Goal: Task Accomplishment & Management: Use online tool/utility

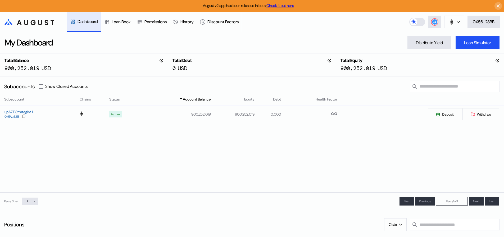
click at [97, 21] on div "Dashboard" at bounding box center [87, 22] width 20 height 6
click at [125, 25] on div "Loan Book" at bounding box center [117, 22] width 33 height 20
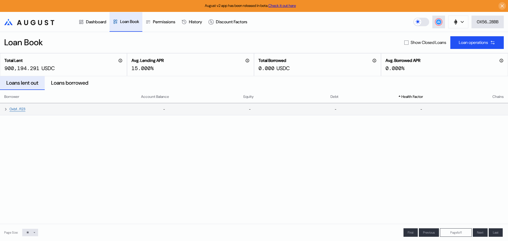
click at [41, 104] on td "0xbf...f123" at bounding box center [39, 109] width 79 height 12
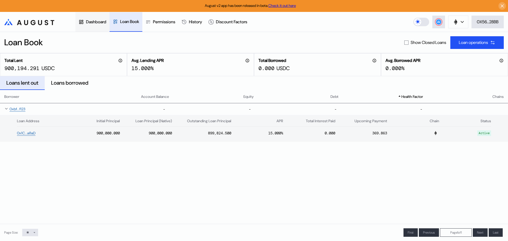
click at [96, 20] on div "Dashboard" at bounding box center [96, 22] width 20 height 6
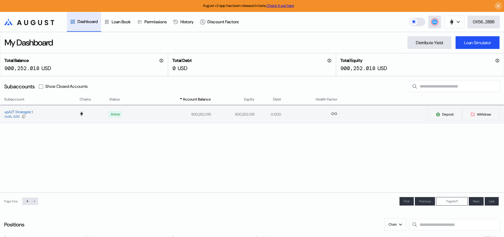
click at [39, 113] on div "upAZT Strategist 1 0x5A...6213" at bounding box center [39, 114] width 79 height 10
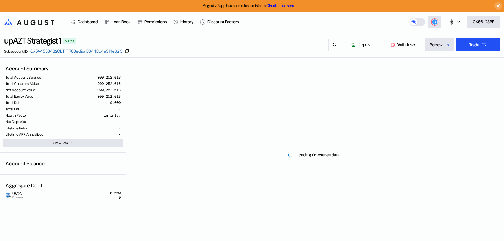
select select "*"
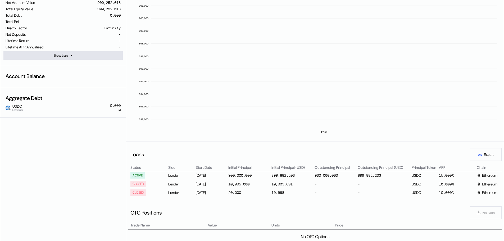
scroll to position [79, 0]
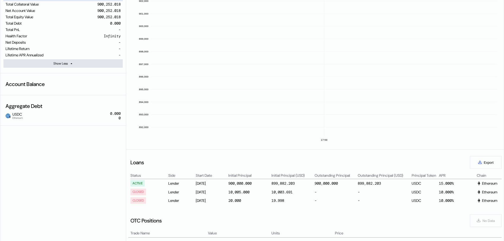
click at [204, 184] on div "[DATE]" at bounding box center [212, 183] width 32 height 6
click at [208, 194] on div "[DATE]" at bounding box center [212, 191] width 32 height 6
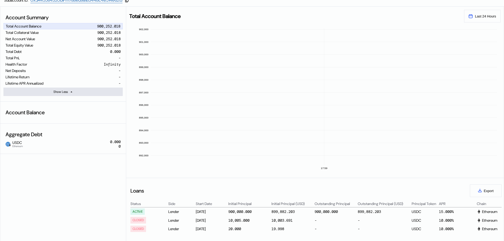
scroll to position [0, 0]
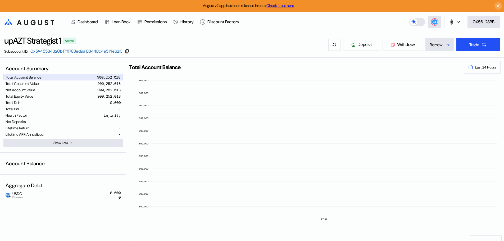
click at [191, 45] on div "upAZT Strategist 1 Active Subaccount ID: 0x5A45584320b1Fff178Bed9a1B344Bc4e514e…" at bounding box center [252, 44] width 504 height 25
click at [168, 25] on div "Permissions" at bounding box center [152, 22] width 36 height 20
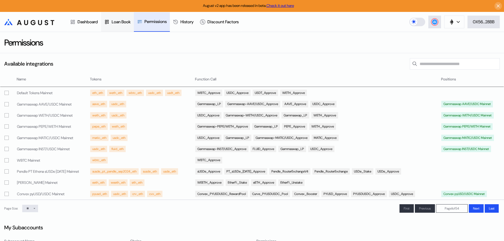
click at [126, 24] on div "Loan Book" at bounding box center [121, 22] width 19 height 6
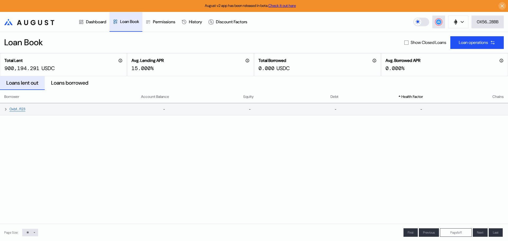
click at [7, 110] on icon at bounding box center [6, 109] width 4 height 4
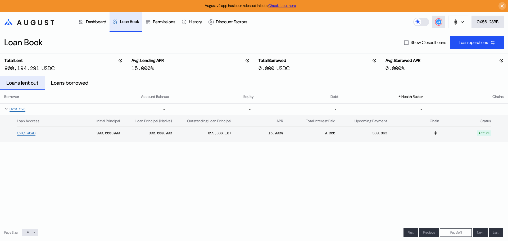
click at [404, 44] on div "Show Closed Loans" at bounding box center [425, 43] width 42 height 6
click at [404, 43] on span at bounding box center [406, 43] width 4 height 4
click at [5, 147] on icon at bounding box center [6, 147] width 4 height 4
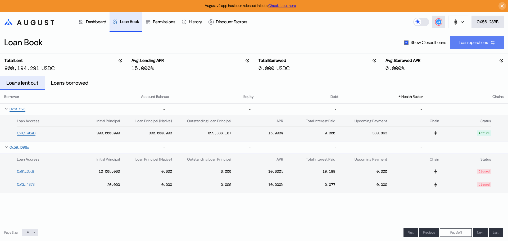
click at [483, 45] on div "Loan operations" at bounding box center [472, 43] width 29 height 6
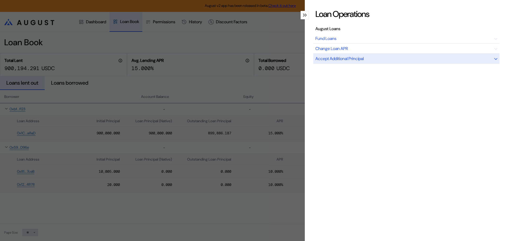
click at [464, 62] on div "Accept Additional Principal" at bounding box center [406, 59] width 186 height 10
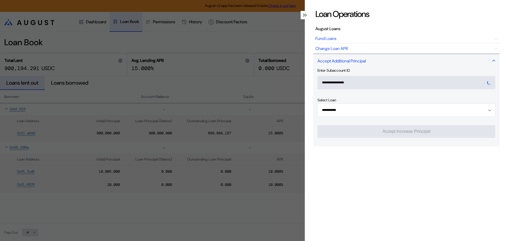
click at [464, 62] on div "Accept Additional Principal" at bounding box center [406, 61] width 186 height 14
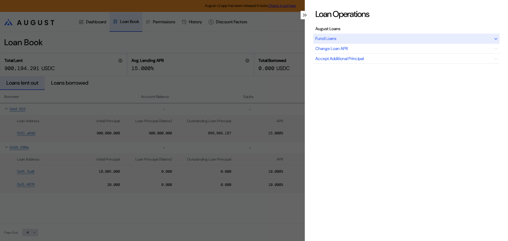
click at [380, 42] on div "Fund Loans" at bounding box center [406, 39] width 186 height 10
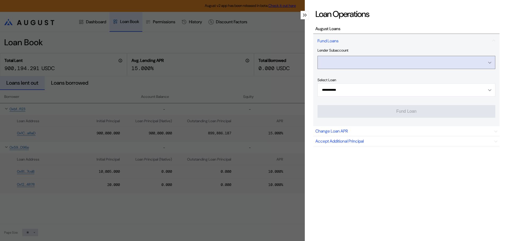
click at [378, 64] on input "Open menu" at bounding box center [403, 62] width 164 height 13
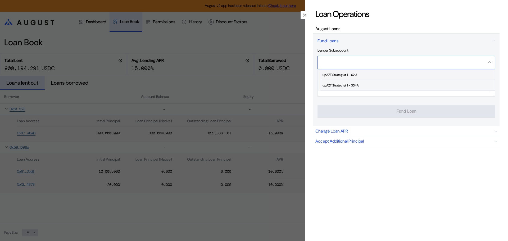
click at [373, 74] on span "upAZT Strategist 1 - 6213" at bounding box center [407, 75] width 174 height 11
type input "**********"
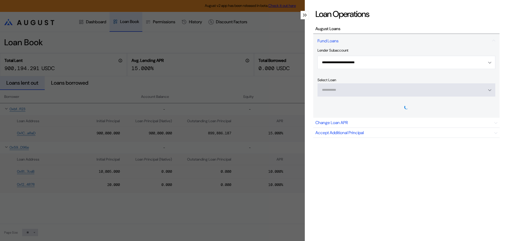
type input "**********"
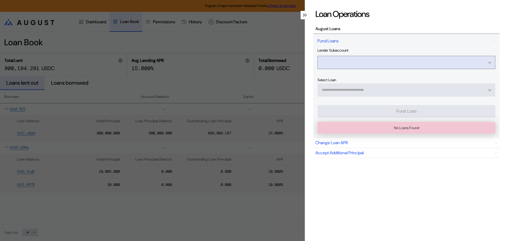
click at [389, 63] on input "Open menu" at bounding box center [403, 62] width 164 height 13
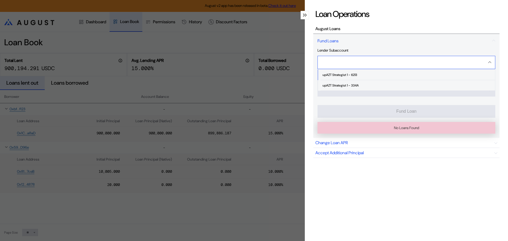
click at [389, 63] on input "Close menu" at bounding box center [403, 62] width 164 height 13
type input "**********"
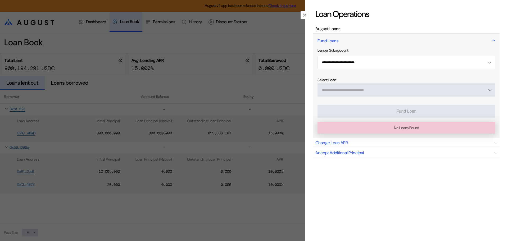
click at [386, 44] on div "Fund Loans" at bounding box center [406, 41] width 186 height 14
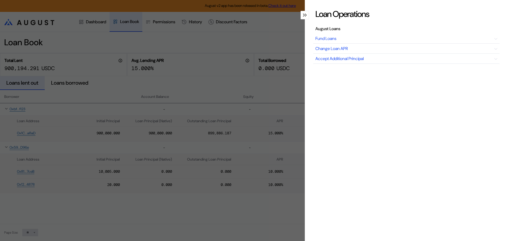
click at [306, 16] on icon "modal" at bounding box center [306, 14] width 2 height 3
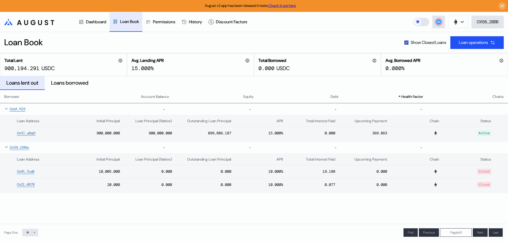
click at [276, 212] on div "August v2 app has been released in beta. Check it out here .cls-1 { fill: url(#…" at bounding box center [254, 120] width 508 height 241
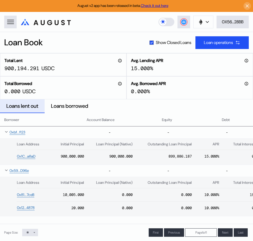
click at [135, 164] on div "Loan Address Initial Principal Loan Principal (Native) Outstanding Loan Princip…" at bounding box center [172, 151] width 345 height 27
click at [126, 219] on div "0xbf...f123 - - - - Loan Address Initial Principal Loan Principal (Native) Outs…" at bounding box center [172, 173] width 345 height 94
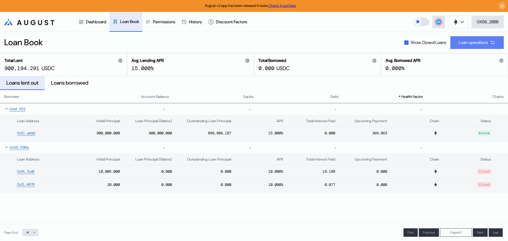
click at [475, 46] on button "Loan operations" at bounding box center [476, 42] width 53 height 13
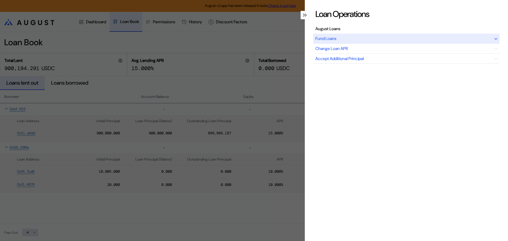
click at [466, 38] on div "Fund Loans" at bounding box center [406, 39] width 186 height 10
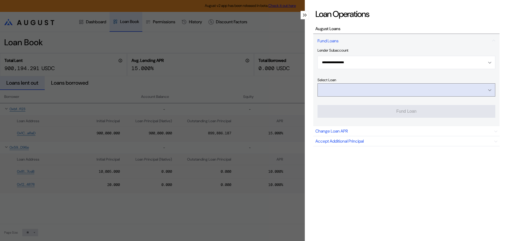
click at [441, 91] on input "Open menu" at bounding box center [403, 90] width 164 height 13
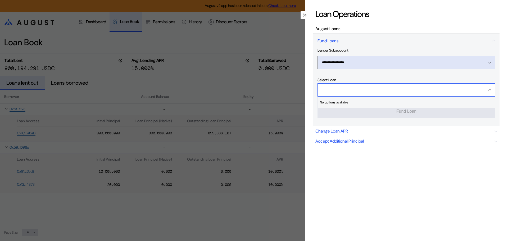
type input "**********"
click at [433, 63] on input "Open menu" at bounding box center [403, 62] width 164 height 13
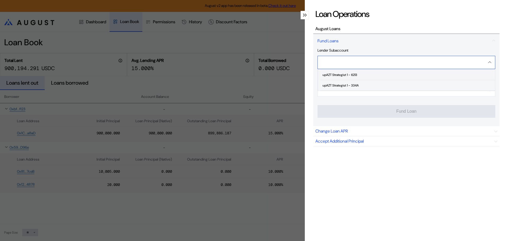
click at [413, 75] on span "upAZT Strategist 1 - 6213" at bounding box center [407, 75] width 174 height 11
type input "**********"
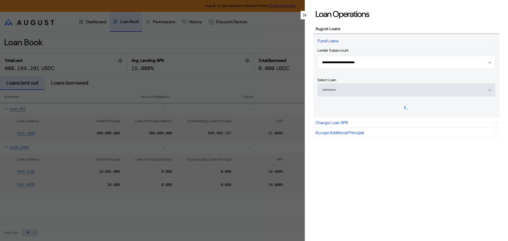
type input "**********"
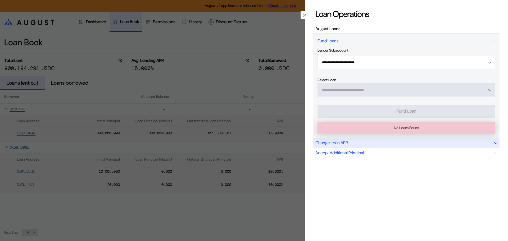
click at [363, 146] on div "Change Loan APR" at bounding box center [406, 143] width 186 height 10
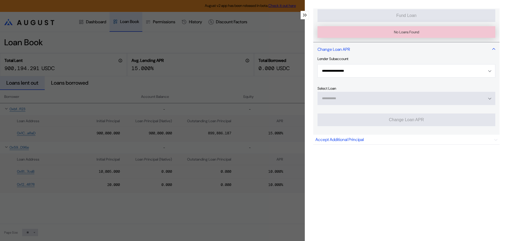
scroll to position [100, 0]
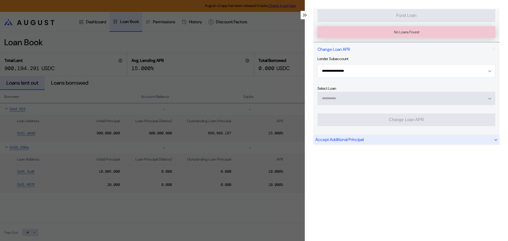
click at [363, 137] on div "Accept Additional Principal" at bounding box center [339, 140] width 48 height 6
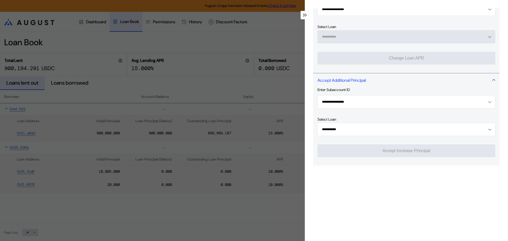
scroll to position [182, 0]
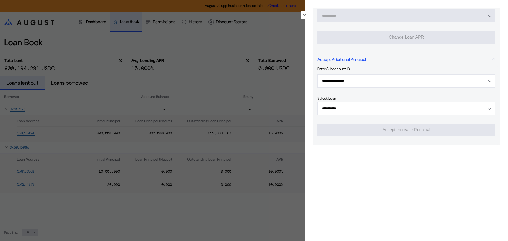
click at [280, 193] on div "**********" at bounding box center [254, 120] width 508 height 241
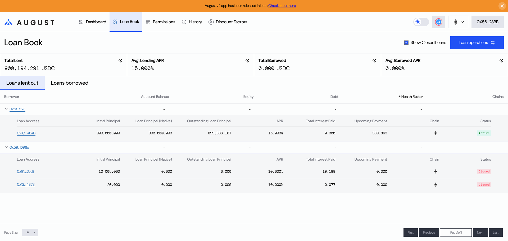
click at [278, 8] on link "Check it out here" at bounding box center [281, 5] width 27 height 5
